Goal: Find specific page/section: Find specific page/section

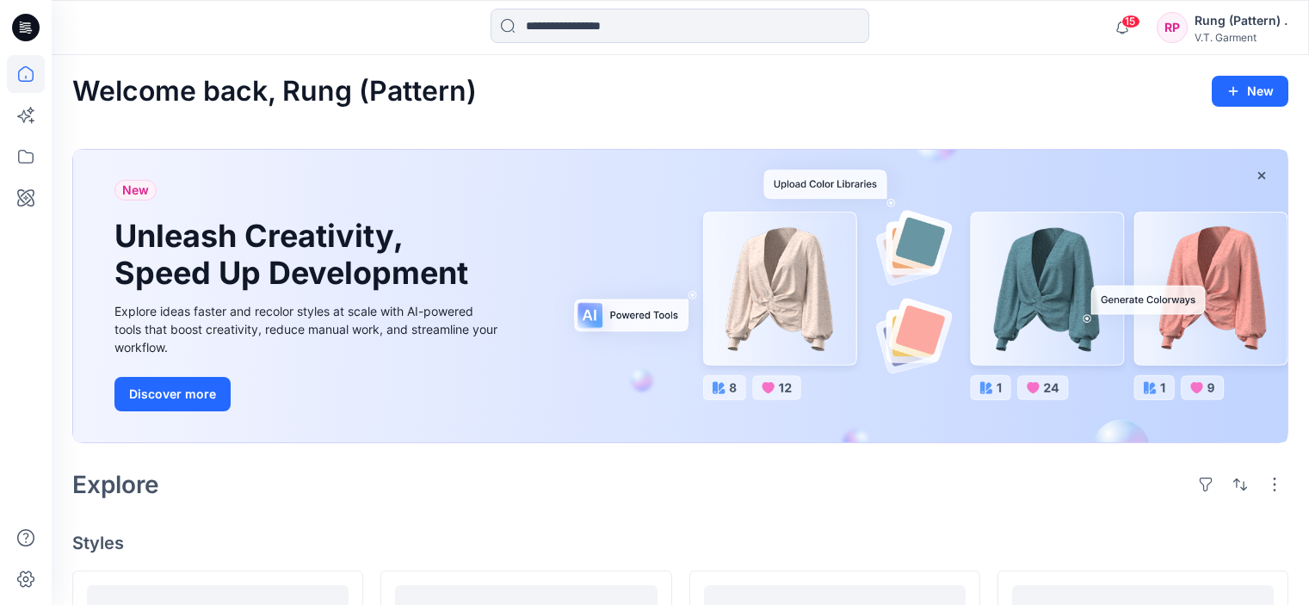
scroll to position [516, 0]
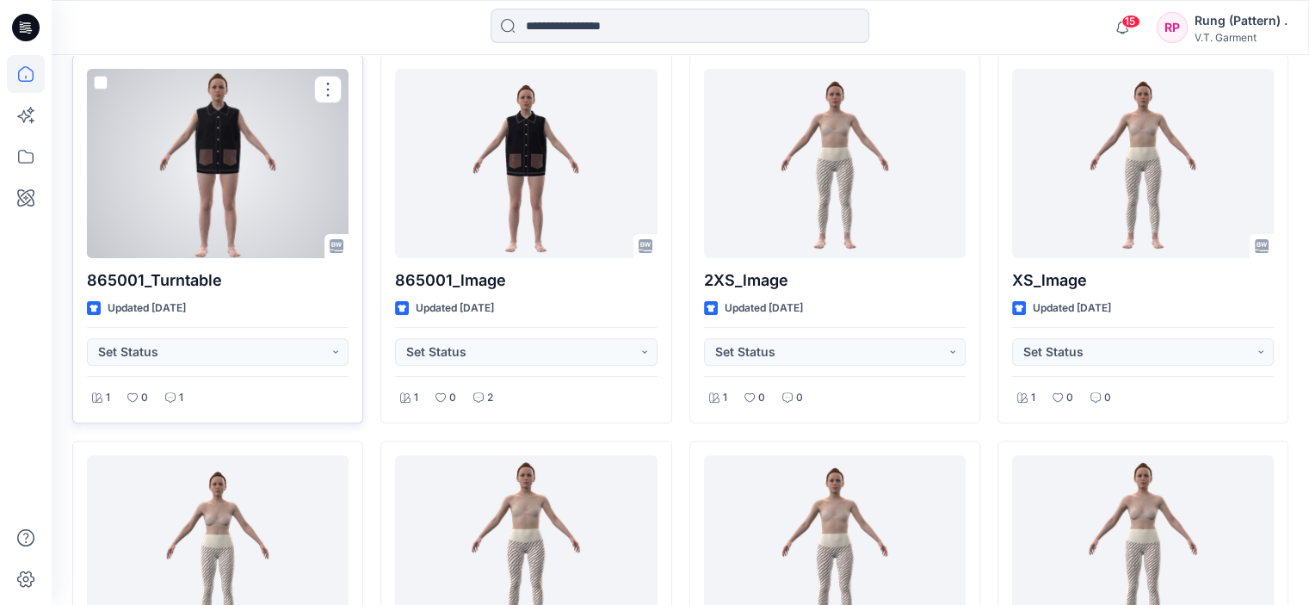
click at [117, 144] on div at bounding box center [218, 163] width 262 height 189
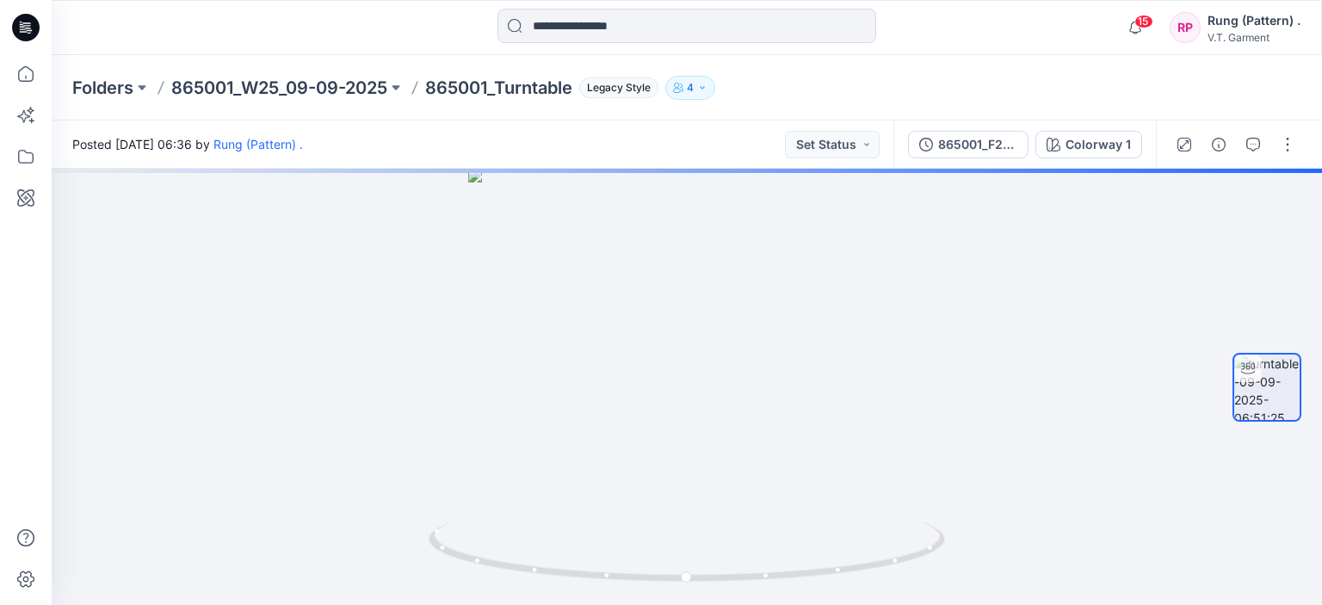
click at [496, 78] on p "865001_Turntable" at bounding box center [498, 88] width 147 height 24
click at [281, 70] on div "Folders 865001_W25_09-09-2025 865001_Turntable Legacy Style 4" at bounding box center [687, 87] width 1270 height 65
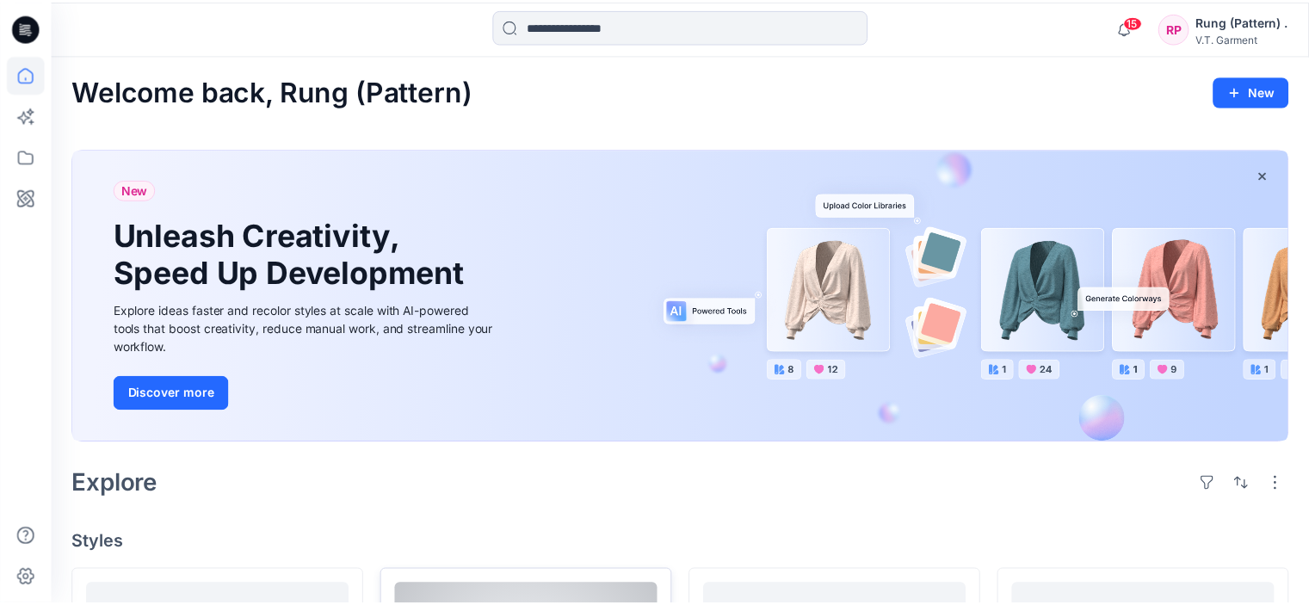
scroll to position [516, 0]
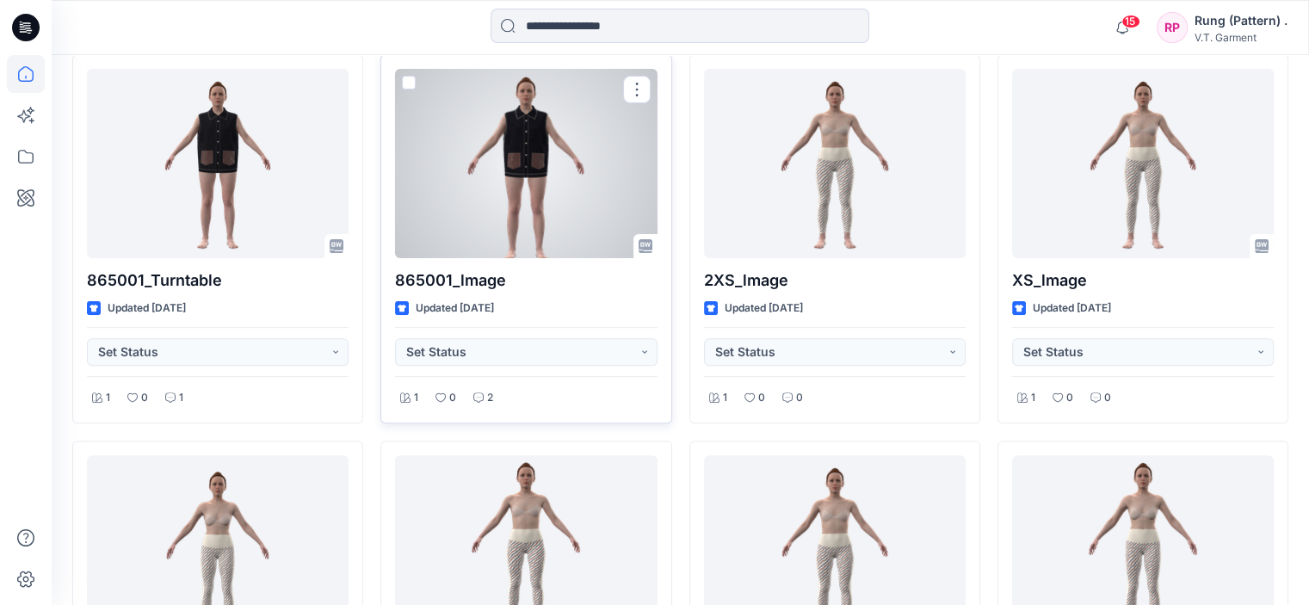
click at [545, 189] on div at bounding box center [526, 163] width 262 height 189
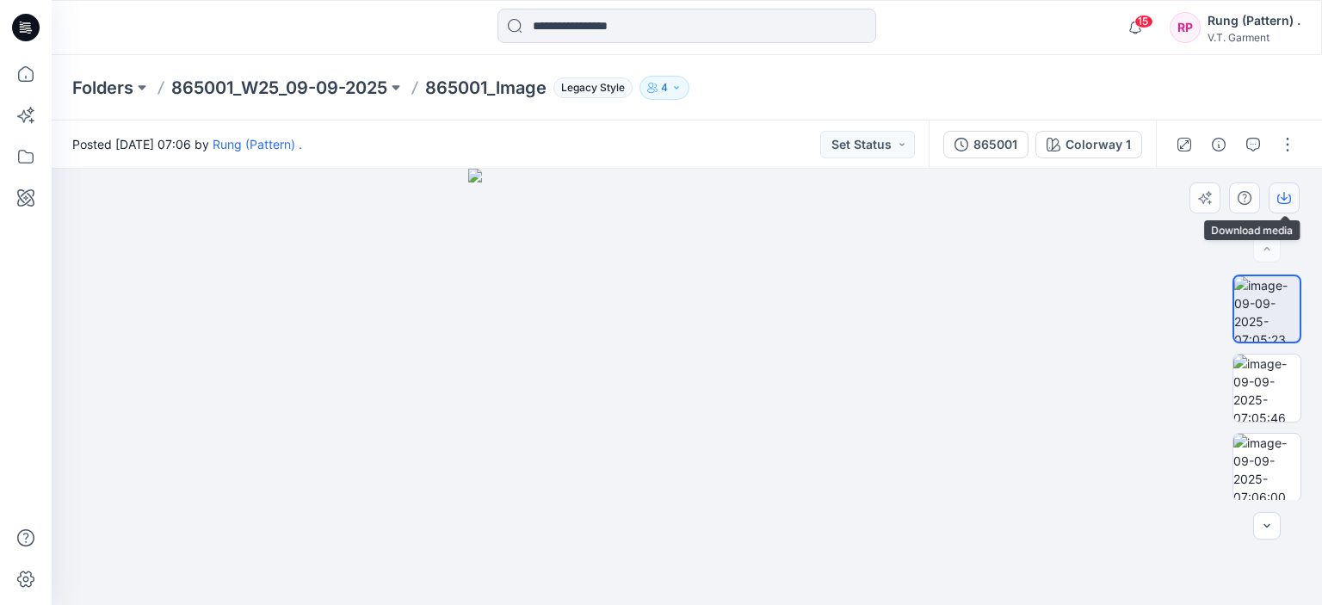
click at [1281, 195] on icon "button" at bounding box center [1284, 198] width 14 height 14
click at [1288, 205] on button "button" at bounding box center [1284, 197] width 31 height 31
click at [1277, 381] on img at bounding box center [1266, 388] width 67 height 67
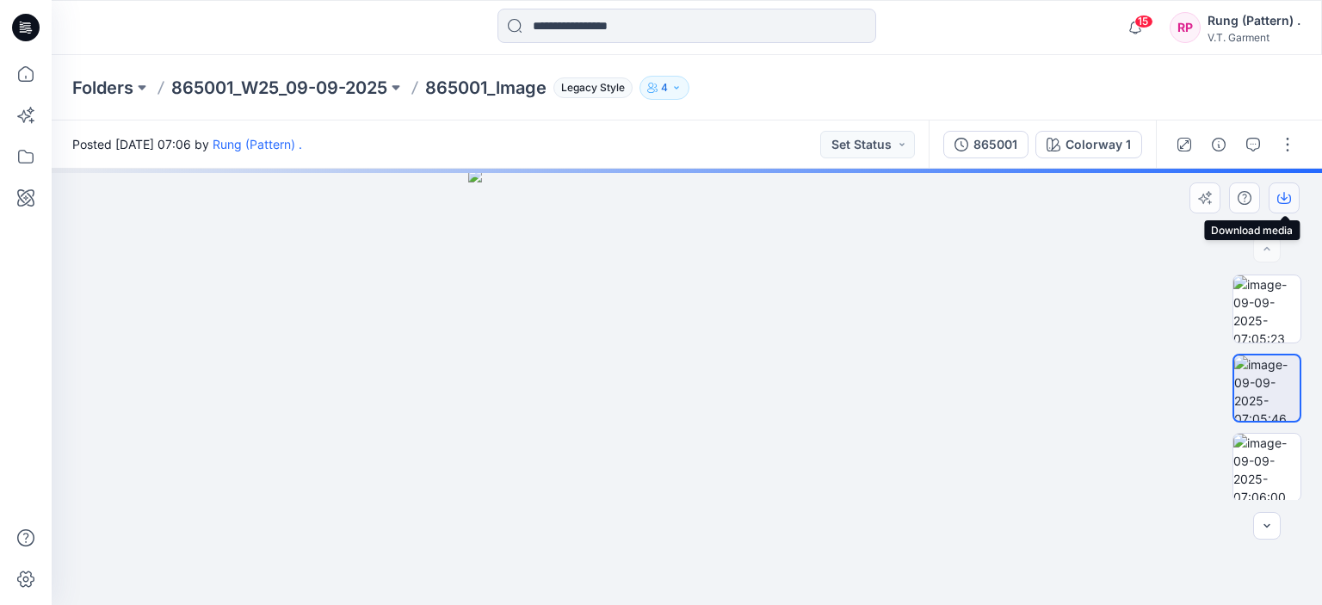
click at [1291, 195] on button "button" at bounding box center [1284, 197] width 31 height 31
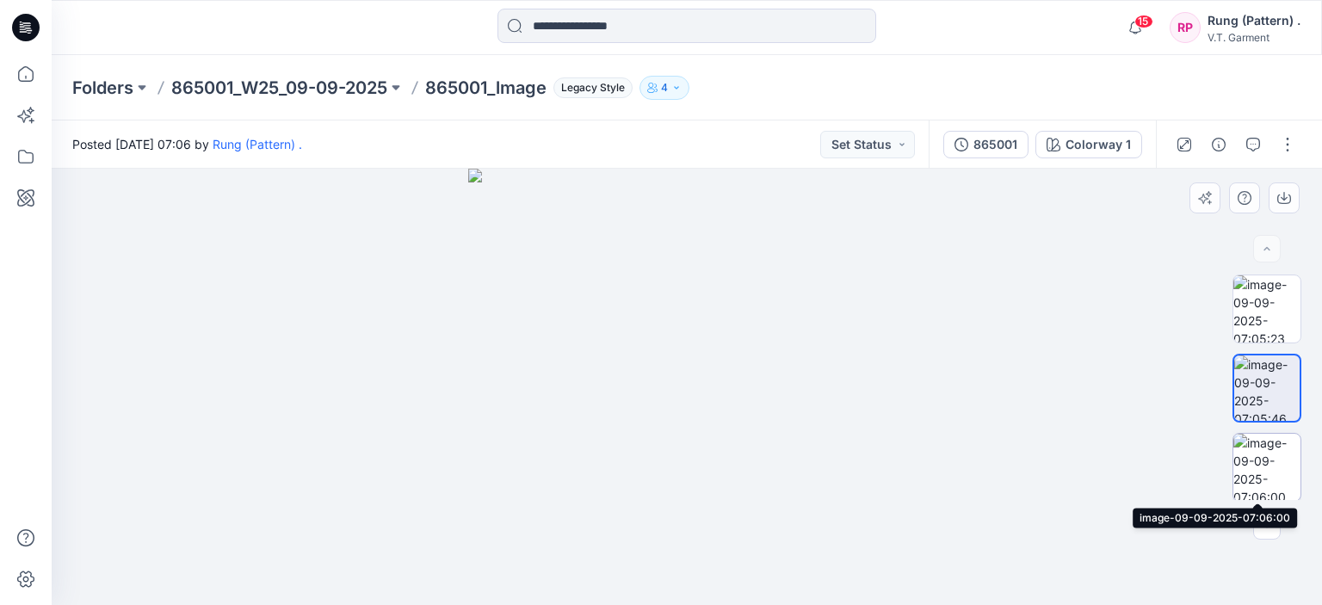
click at [1281, 448] on img at bounding box center [1266, 467] width 67 height 67
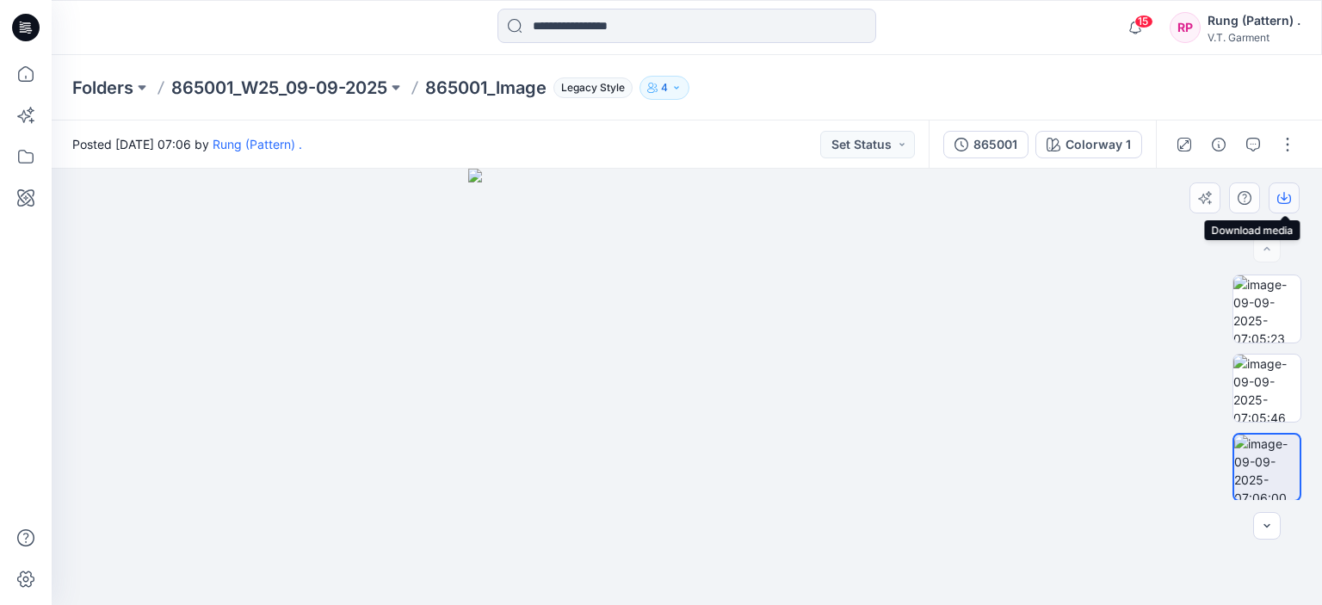
click at [1288, 193] on icon "button" at bounding box center [1284, 198] width 14 height 14
